Goal: Task Accomplishment & Management: Use online tool/utility

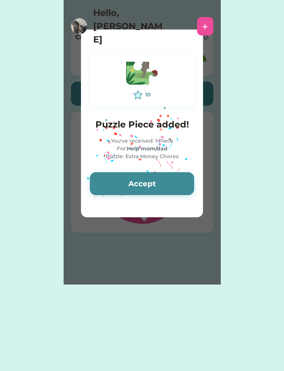
click at [87, 178] on div "10 Puzzle Piece added! You've received: 1 Piece For: Help mom/dad Puzzle: Extra…" at bounding box center [142, 123] width 122 height 161
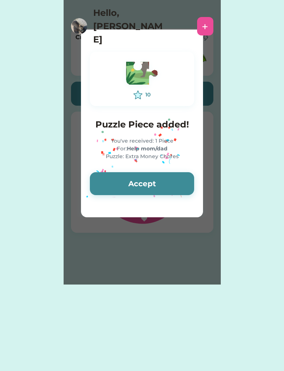
click at [116, 189] on button "Accept" at bounding box center [142, 183] width 104 height 23
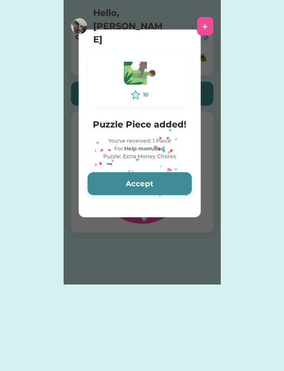
click at [110, 185] on button "Accept" at bounding box center [140, 183] width 104 height 23
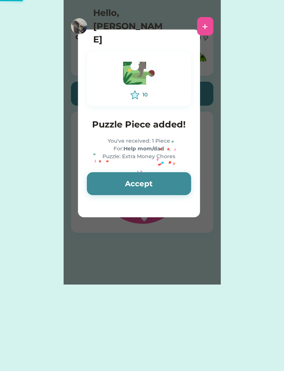
click at [109, 185] on button "Accept" at bounding box center [139, 183] width 104 height 23
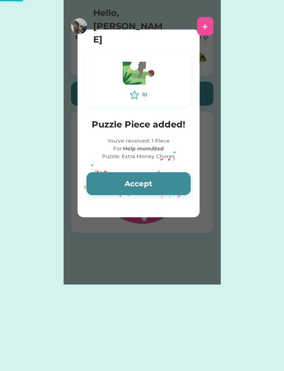
click at [113, 184] on button "Accept" at bounding box center [138, 183] width 104 height 23
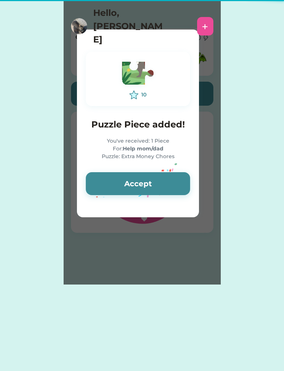
click at [113, 184] on button "Accept" at bounding box center [138, 183] width 104 height 23
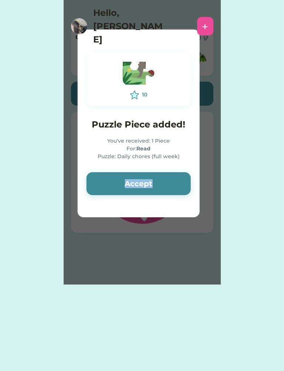
click at [116, 179] on button "Accept" at bounding box center [138, 183] width 104 height 23
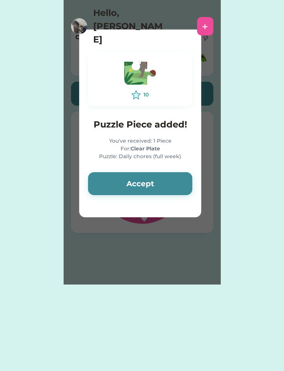
click at [116, 176] on button "Accept" at bounding box center [140, 183] width 104 height 23
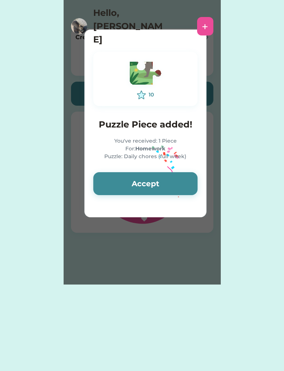
click at [117, 182] on button "Accept" at bounding box center [145, 183] width 104 height 23
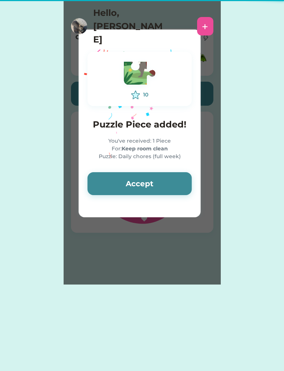
click at [112, 179] on button "Accept" at bounding box center [140, 183] width 104 height 23
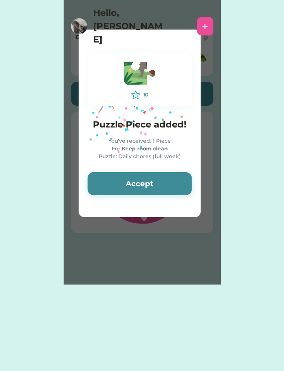
click at [115, 177] on button "Accept" at bounding box center [140, 183] width 104 height 23
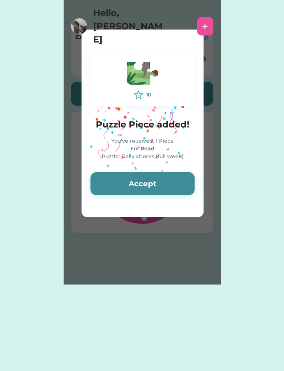
click at [116, 177] on button "Accept" at bounding box center [143, 183] width 104 height 23
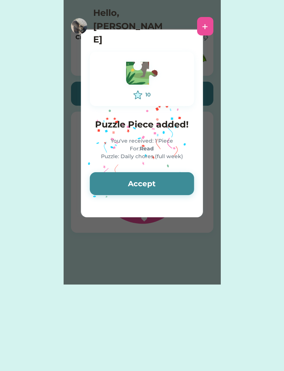
click at [112, 178] on button "Accept" at bounding box center [142, 183] width 104 height 23
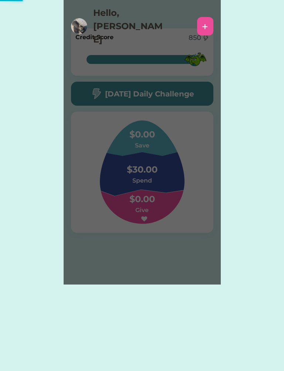
click at [112, 178] on div "Please wait 10 Puzzle Piece added! You've received: 1 Piece For: Organize Your …" at bounding box center [142, 142] width 157 height 285
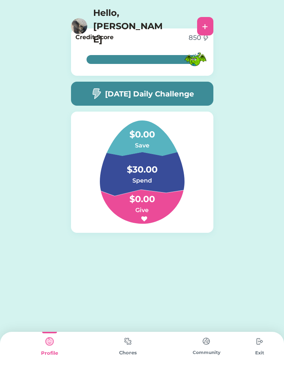
click at [100, 98] on img at bounding box center [96, 93] width 12 height 11
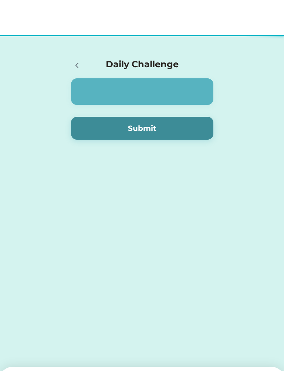
click at [110, 89] on button "Submit" at bounding box center [142, 93] width 142 height 23
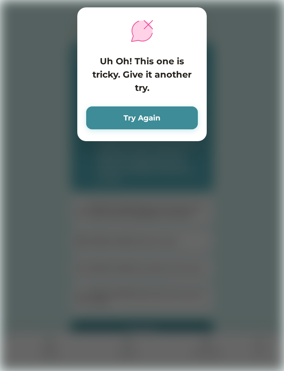
click at [109, 108] on button "Try Again" at bounding box center [142, 117] width 112 height 23
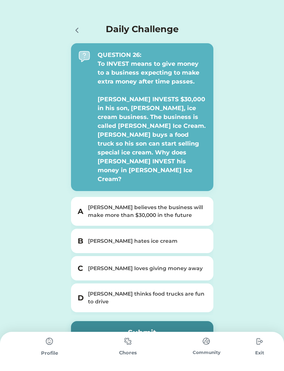
click at [95, 283] on div "[PERSON_NAME] thinks food trucks are fun to drive" at bounding box center [142, 297] width 142 height 29
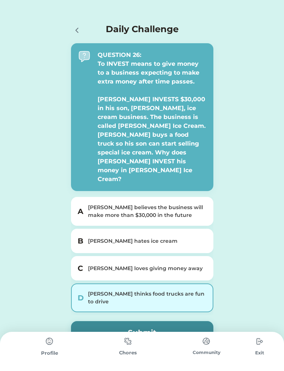
click at [95, 204] on div "[PERSON_NAME] believes the business will make more than $30,000 in the future" at bounding box center [146, 212] width 117 height 16
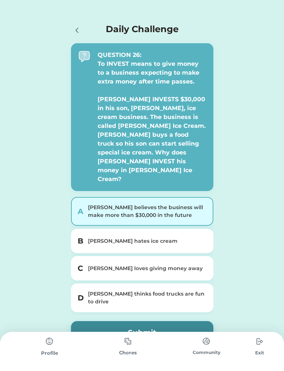
click at [99, 321] on button "Submit" at bounding box center [142, 332] width 142 height 23
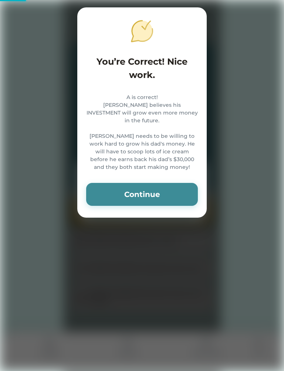
click at [116, 195] on button "Continue" at bounding box center [142, 194] width 112 height 23
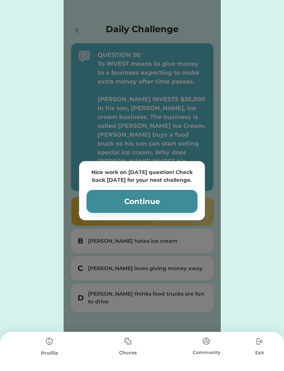
click at [114, 190] on button "Continue" at bounding box center [141, 201] width 111 height 23
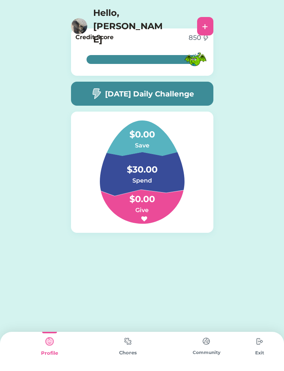
click at [130, 344] on img at bounding box center [127, 341] width 15 height 14
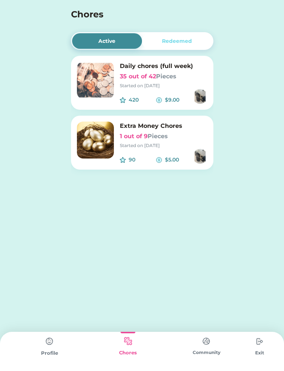
click at [89, 82] on img at bounding box center [95, 80] width 37 height 37
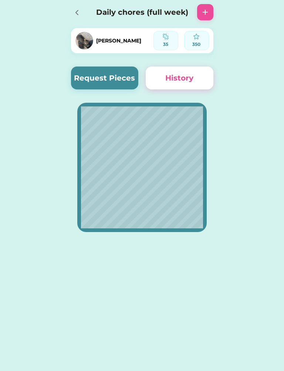
click at [87, 84] on button "Request Pieces" at bounding box center [105, 78] width 68 height 23
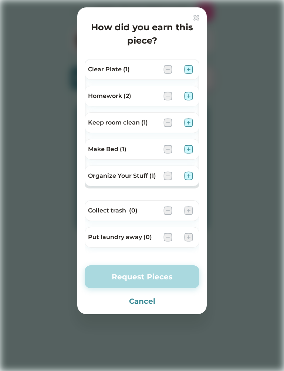
click at [188, 95] on img at bounding box center [188, 96] width 9 height 9
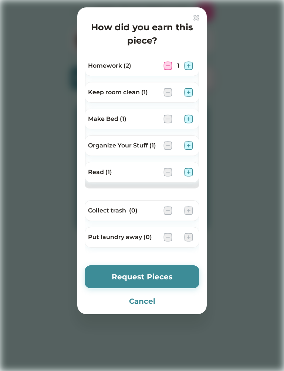
scroll to position [30, 0]
click at [185, 174] on img at bounding box center [188, 172] width 9 height 9
click at [193, 169] on div "Read (1) 1" at bounding box center [142, 172] width 115 height 21
click at [187, 142] on img at bounding box center [188, 145] width 9 height 9
click at [191, 92] on img at bounding box center [188, 92] width 9 height 9
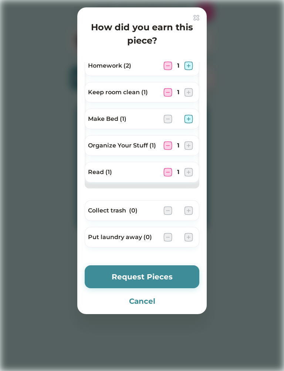
click at [107, 268] on button "Request Pieces" at bounding box center [142, 276] width 115 height 23
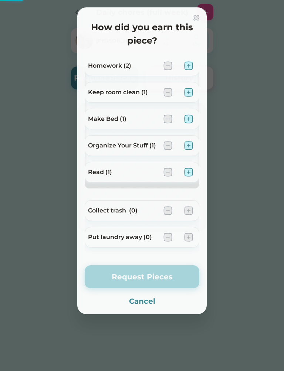
click at [99, 275] on button "Request Pieces" at bounding box center [142, 276] width 115 height 23
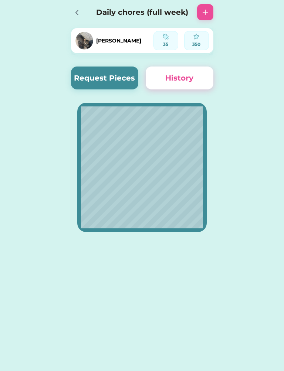
click at [68, 3] on div "Daily chores (full week)" at bounding box center [142, 12] width 157 height 24
click at [76, 12] on icon at bounding box center [77, 12] width 2 height 4
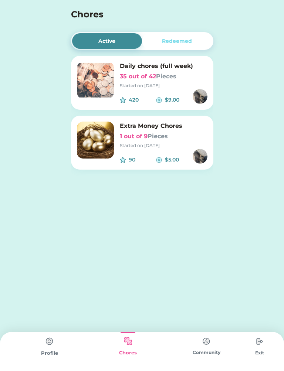
click at [40, 343] on div "Profile" at bounding box center [49, 351] width 78 height 39
